Goal: Find specific page/section: Find specific page/section

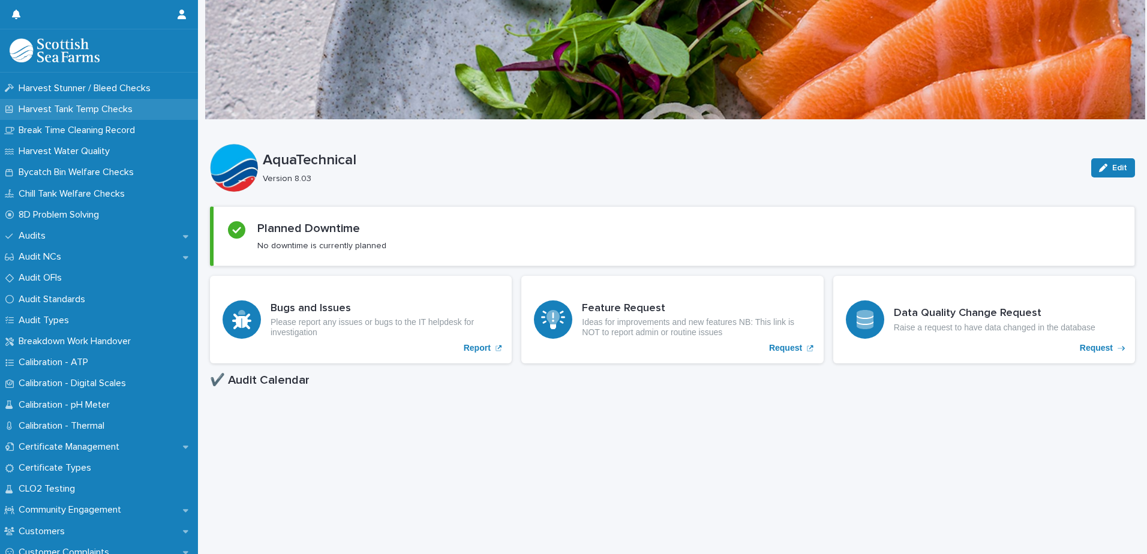
scroll to position [360, 0]
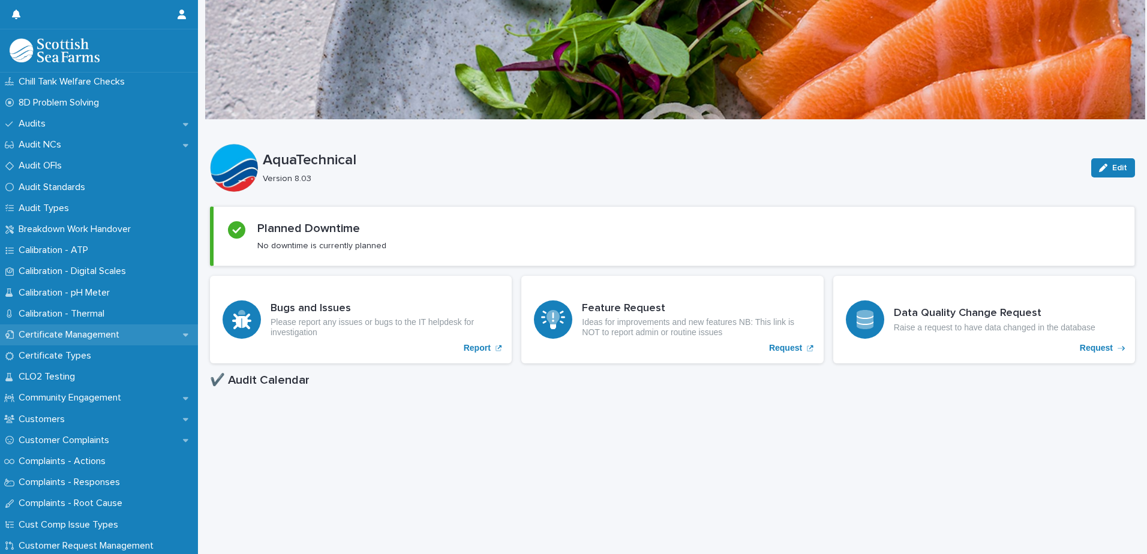
click at [79, 332] on p "Certificate Management" at bounding box center [71, 334] width 115 height 11
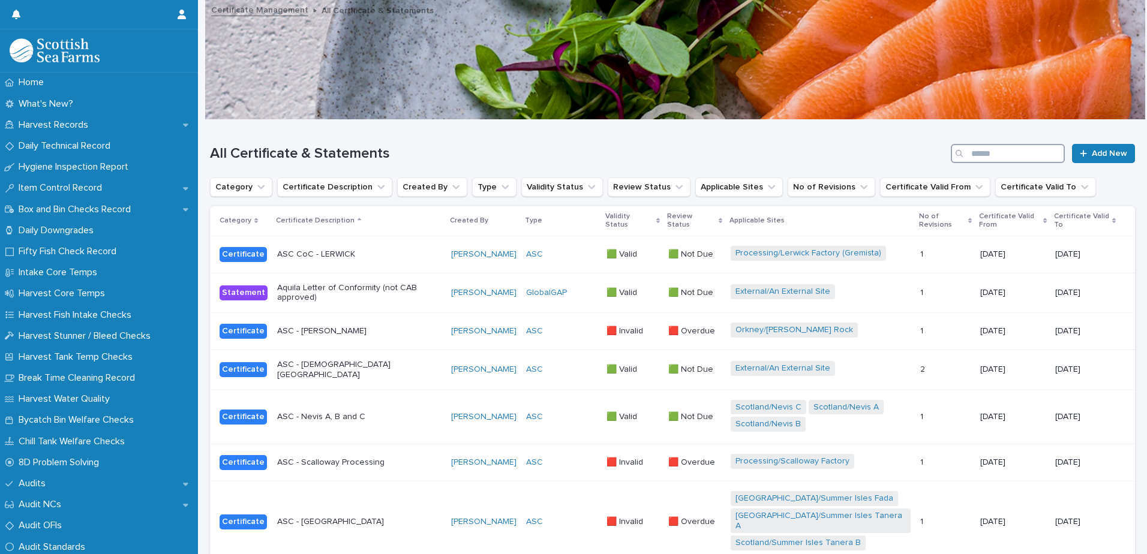
click at [989, 154] on input "Search" at bounding box center [1007, 153] width 114 height 19
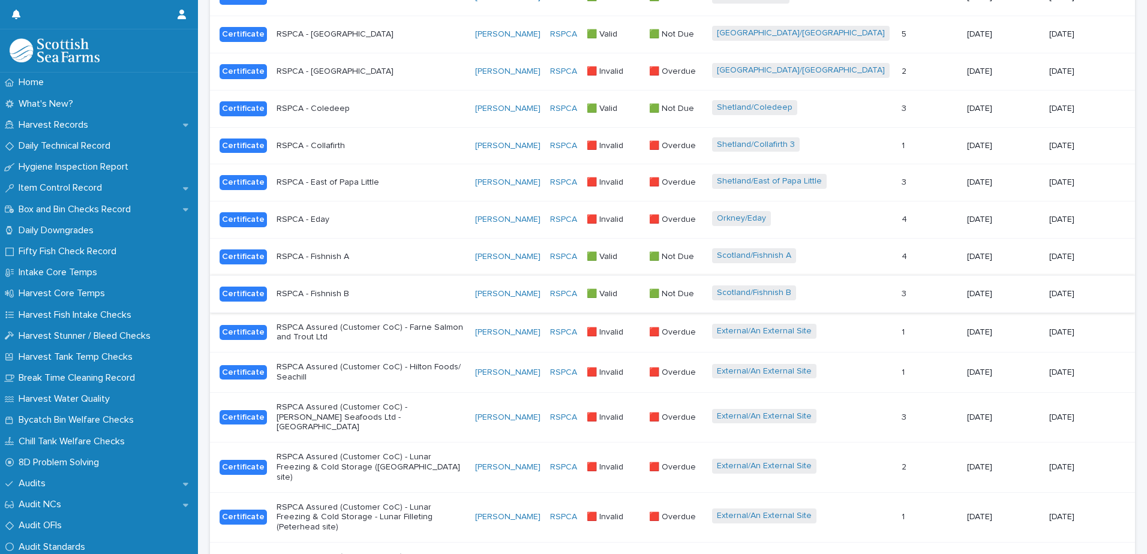
scroll to position [540, 0]
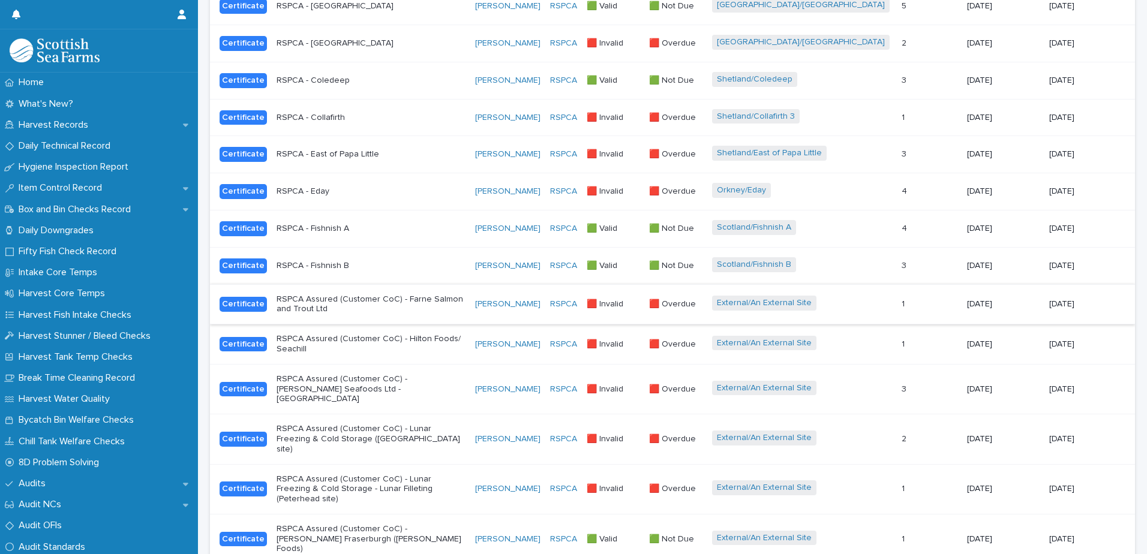
type input "*****"
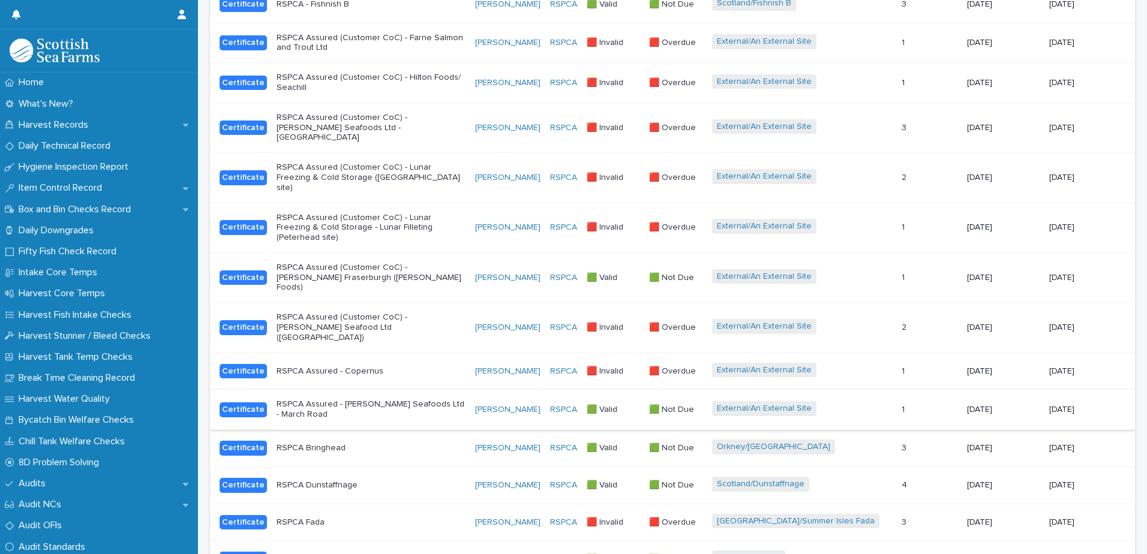
scroll to position [934, 0]
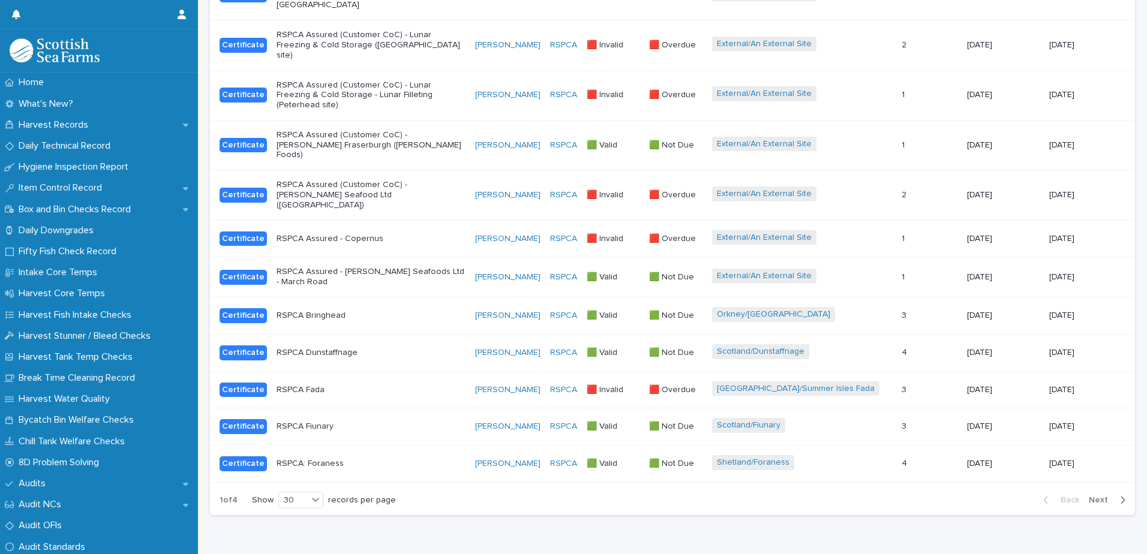
click at [1088, 496] on span "Next" at bounding box center [1101, 500] width 26 height 8
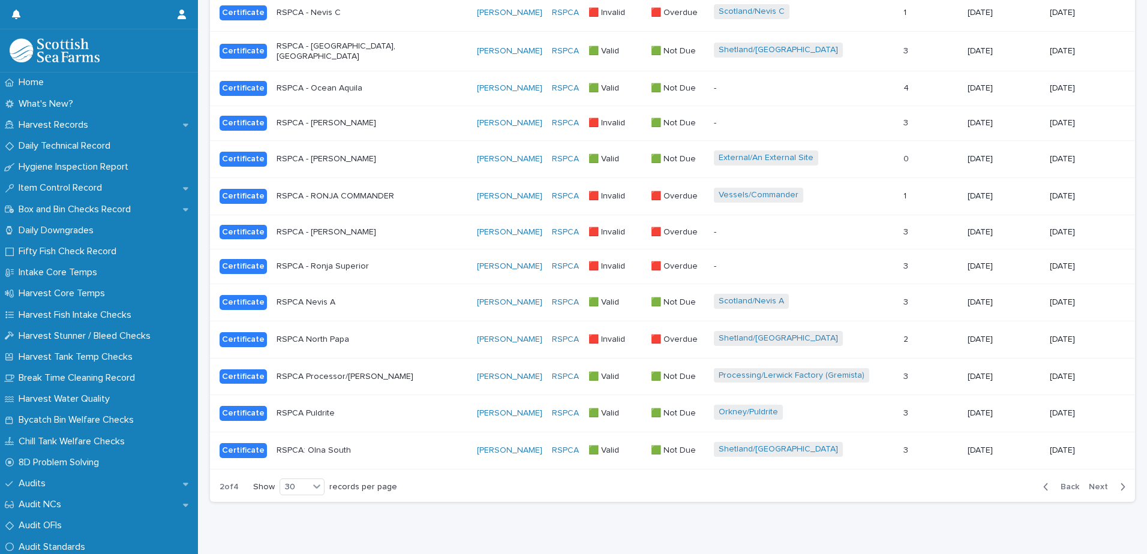
scroll to position [907, 0]
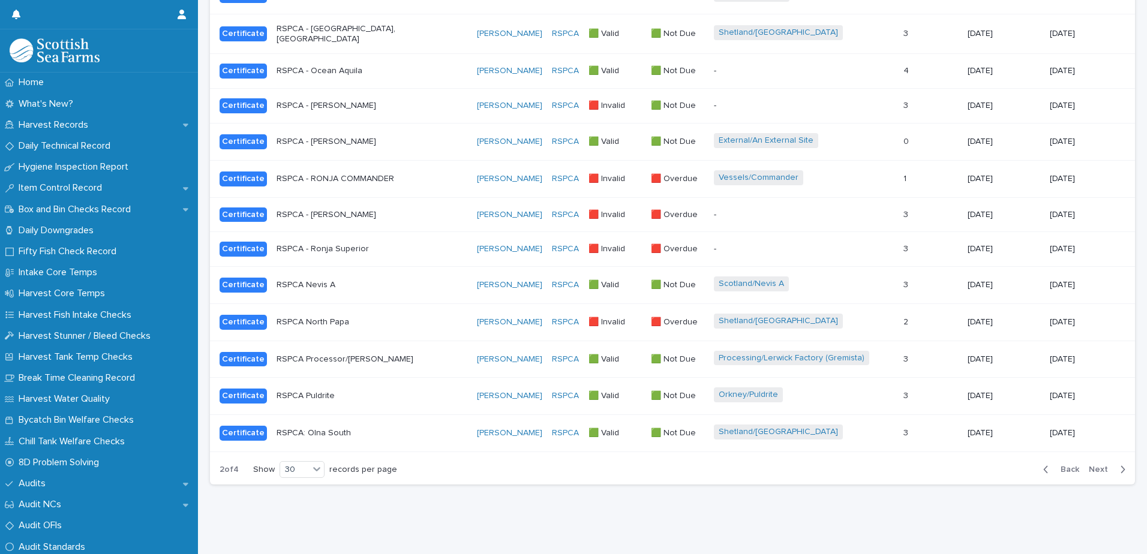
click at [1092, 465] on span "Next" at bounding box center [1101, 469] width 26 height 8
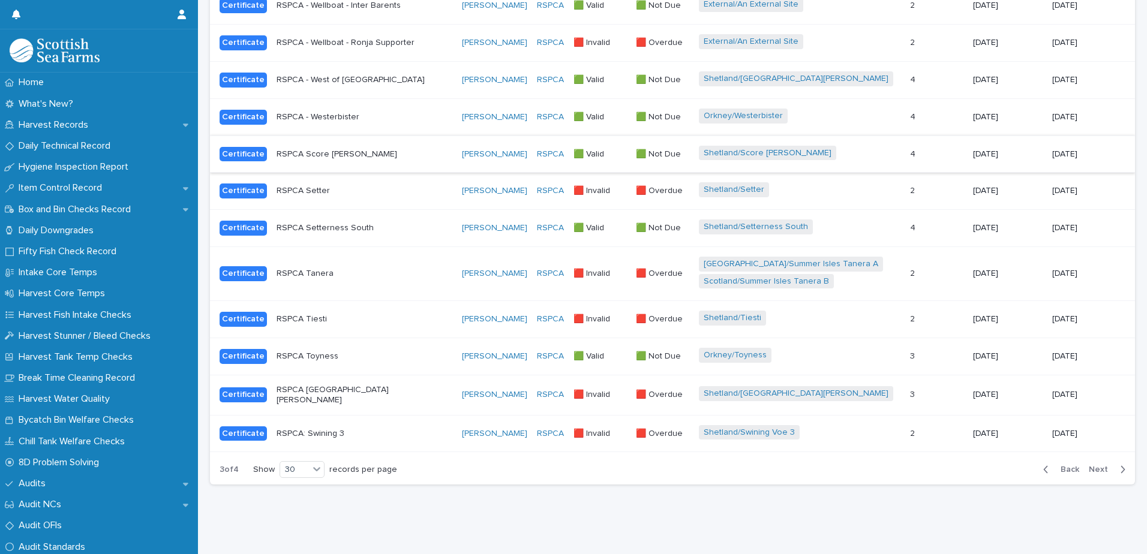
scroll to position [982, 0]
click at [1091, 465] on span "Next" at bounding box center [1101, 469] width 26 height 8
